Goal: Transaction & Acquisition: Obtain resource

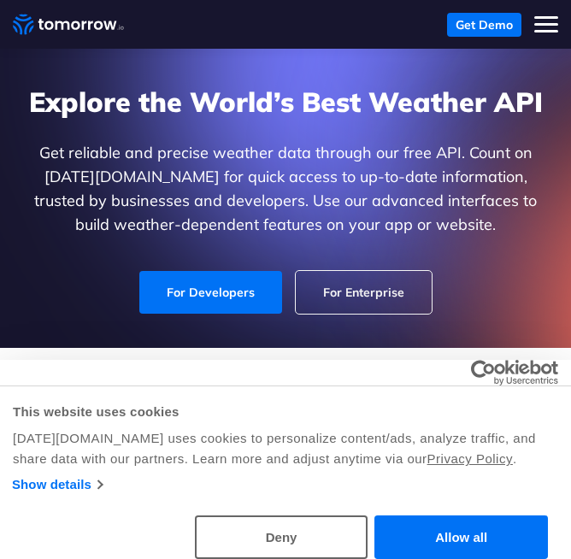
click at [551, 31] on span "Toggle mobile menu" at bounding box center [546, 31] width 24 height 3
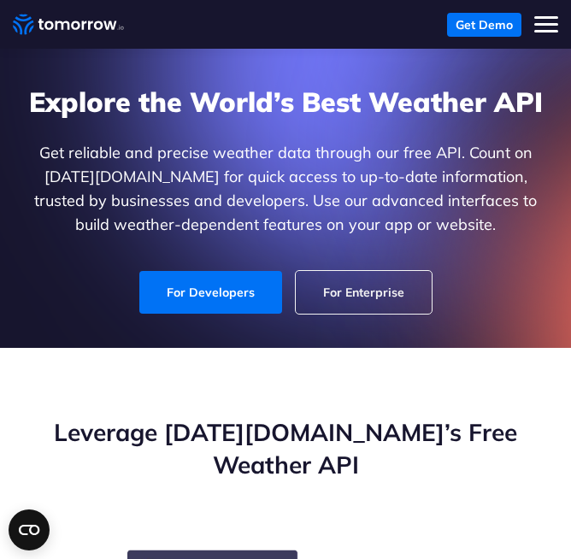
click at [544, 21] on button "Toggle mobile menu" at bounding box center [546, 25] width 24 height 24
click at [536, 34] on button "Toggle mobile menu" at bounding box center [546, 25] width 24 height 24
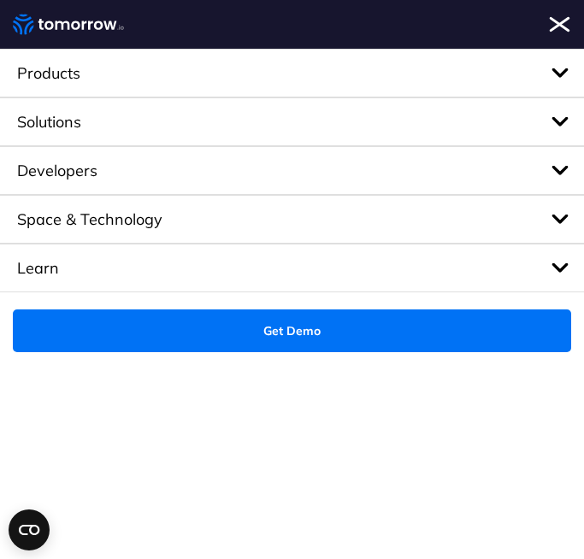
click at [562, 21] on span "Toggle mobile menu" at bounding box center [559, 24] width 21 height 16
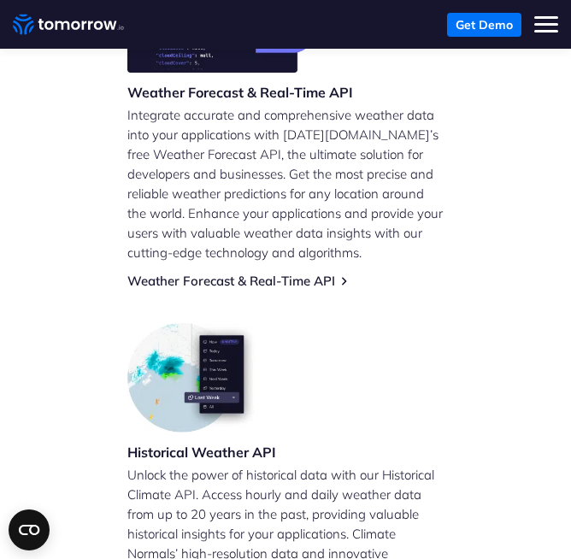
scroll to position [597, 0]
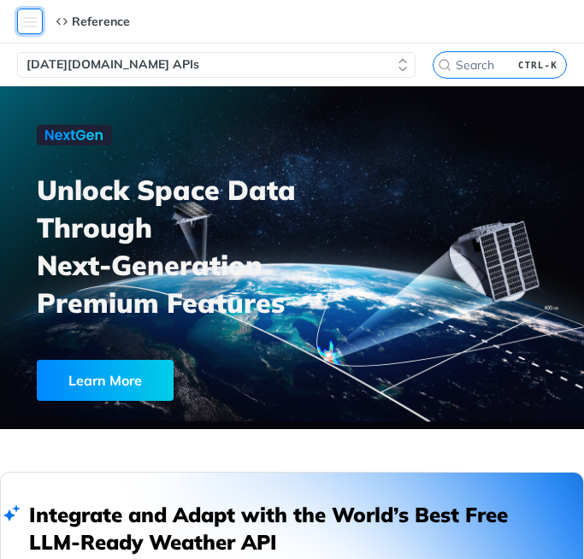
click at [32, 20] on button "Toggle navigation menu" at bounding box center [30, 22] width 26 height 26
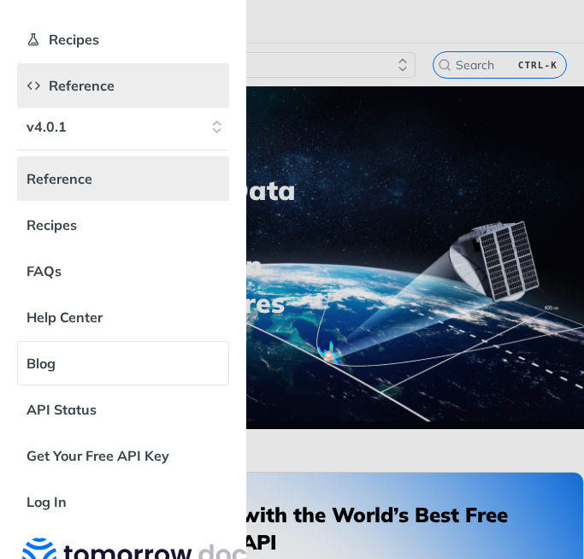
scroll to position [51, 0]
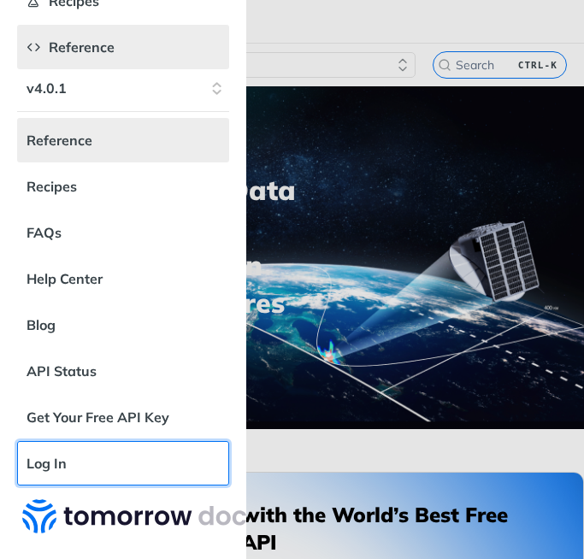
click at [50, 447] on link "Log In" at bounding box center [123, 463] width 212 height 44
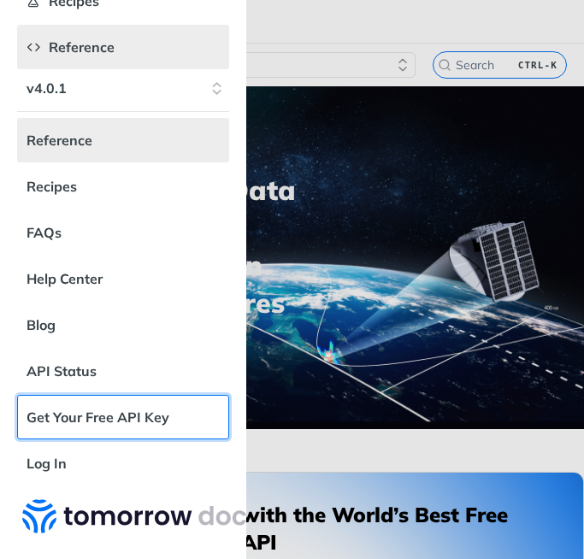
click at [113, 396] on link "Get Your Free API Key" at bounding box center [123, 417] width 212 height 44
